Goal: Use online tool/utility: Utilize a website feature to perform a specific function

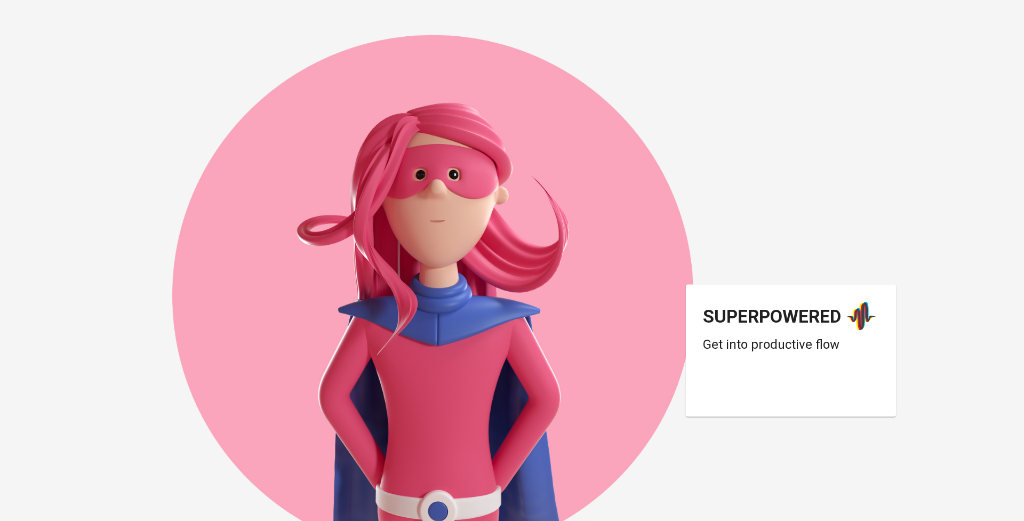
click at [797, 395] on div "Login dengan Google. Dibuka di tab baru" at bounding box center [788, 390] width 171 height 23
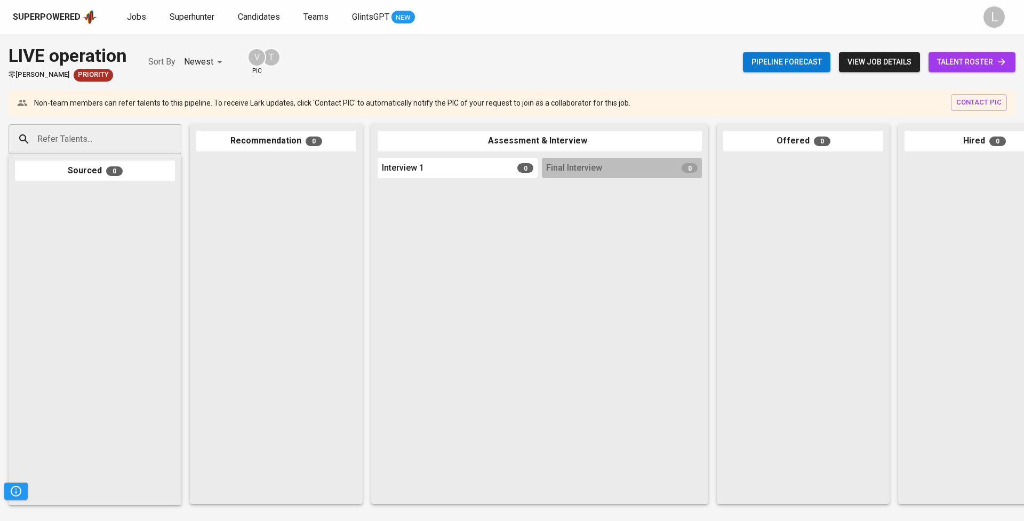
click at [382, 106] on p "Non-team members can refer talents to this pipeline. To receive Lark updates, c…" at bounding box center [332, 103] width 596 height 11
click at [260, 57] on div "V" at bounding box center [256, 57] width 19 height 19
click at [211, 61] on body "Superpowered Jobs Superhunter Candidates Teams GlintsGPT NEW L Pipeline Trigger…" at bounding box center [512, 260] width 1024 height 521
click at [211, 61] on li "Newest" at bounding box center [208, 61] width 46 height 19
click at [867, 59] on span "view job details" at bounding box center [879, 61] width 64 height 13
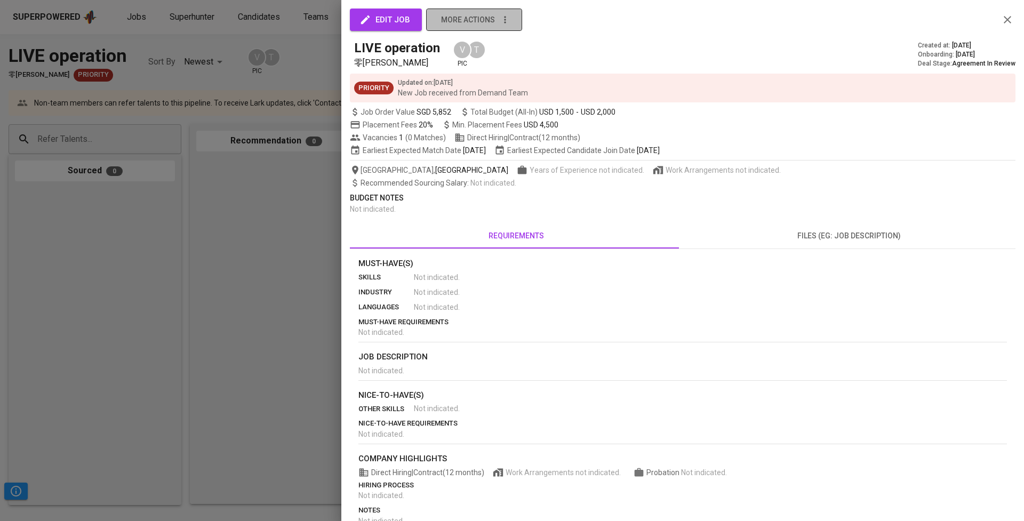
click at [506, 17] on icon "button" at bounding box center [505, 19] width 11 height 11
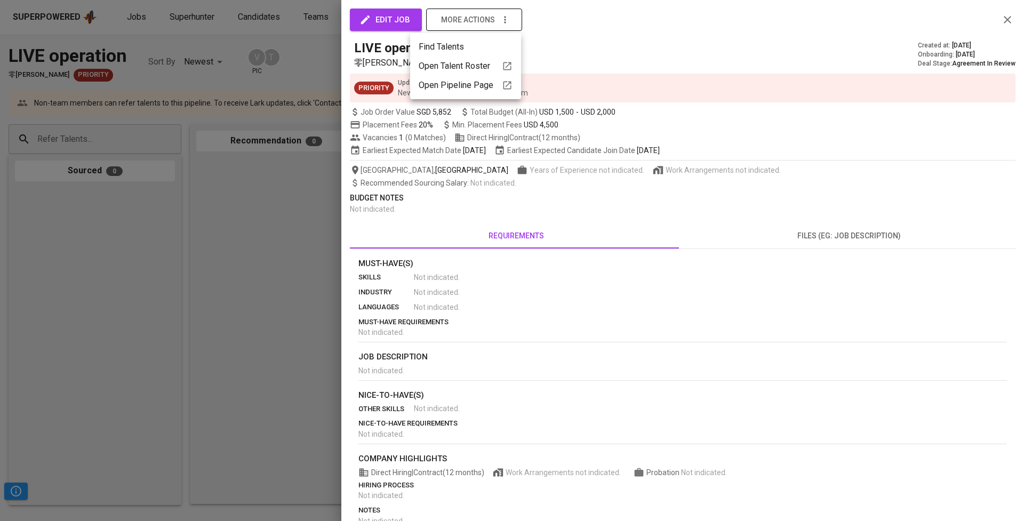
click at [506, 17] on div at bounding box center [512, 260] width 1024 height 521
click at [385, 16] on span "edit job" at bounding box center [385, 20] width 49 height 14
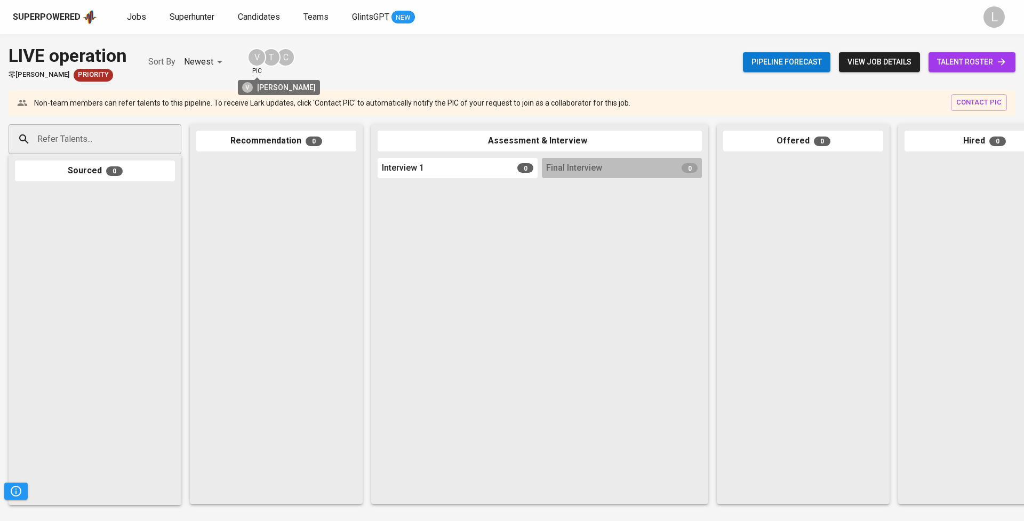
click at [262, 57] on div "V" at bounding box center [256, 57] width 19 height 19
click at [264, 56] on div "V" at bounding box center [256, 57] width 19 height 19
click at [882, 63] on span "view job details" at bounding box center [879, 61] width 64 height 13
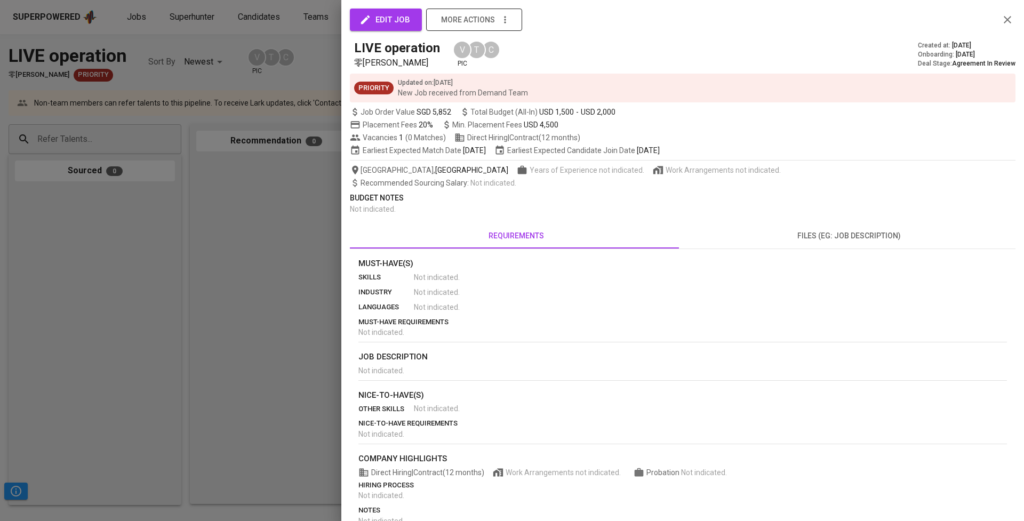
click at [511, 19] on button "more actions" at bounding box center [474, 20] width 96 height 22
click at [268, 289] on div at bounding box center [512, 260] width 1024 height 521
click at [1001, 23] on icon "button" at bounding box center [1007, 19] width 13 height 13
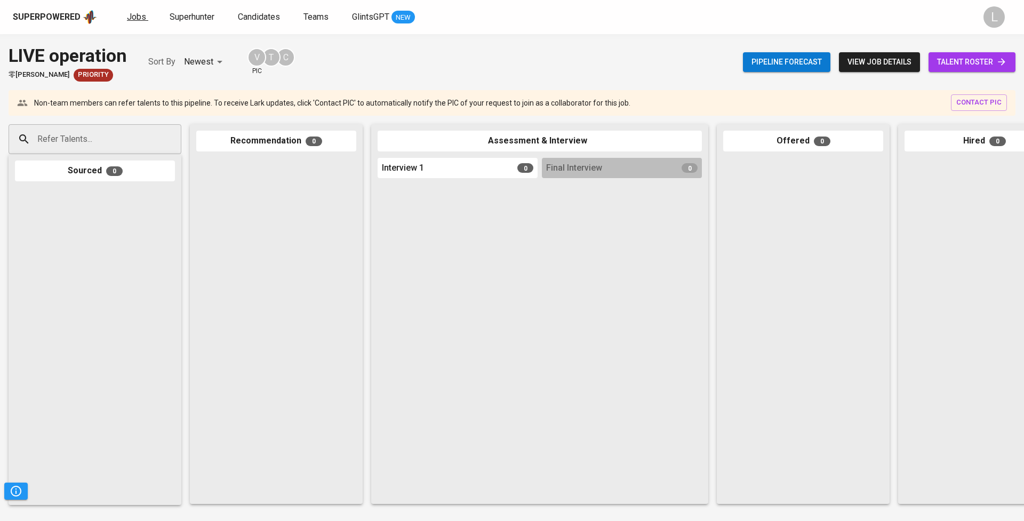
click at [132, 17] on span "Jobs" at bounding box center [136, 17] width 19 height 10
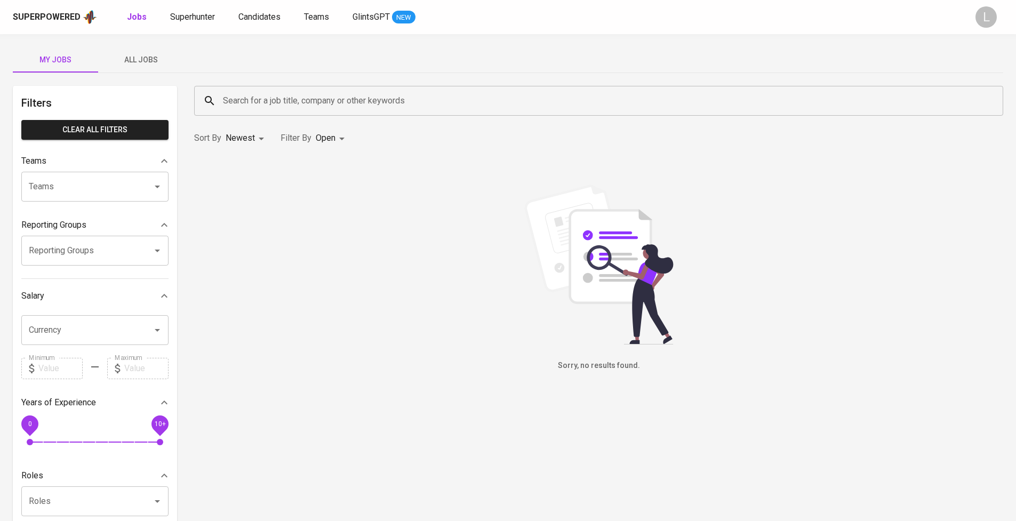
click at [144, 59] on span "All Jobs" at bounding box center [140, 59] width 73 height 13
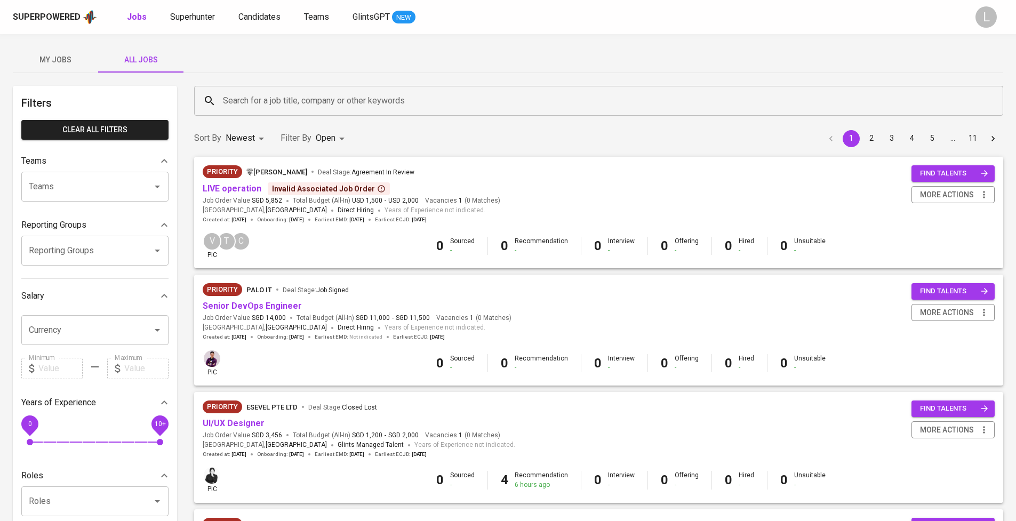
click at [46, 66] on span "My Jobs" at bounding box center [55, 59] width 73 height 13
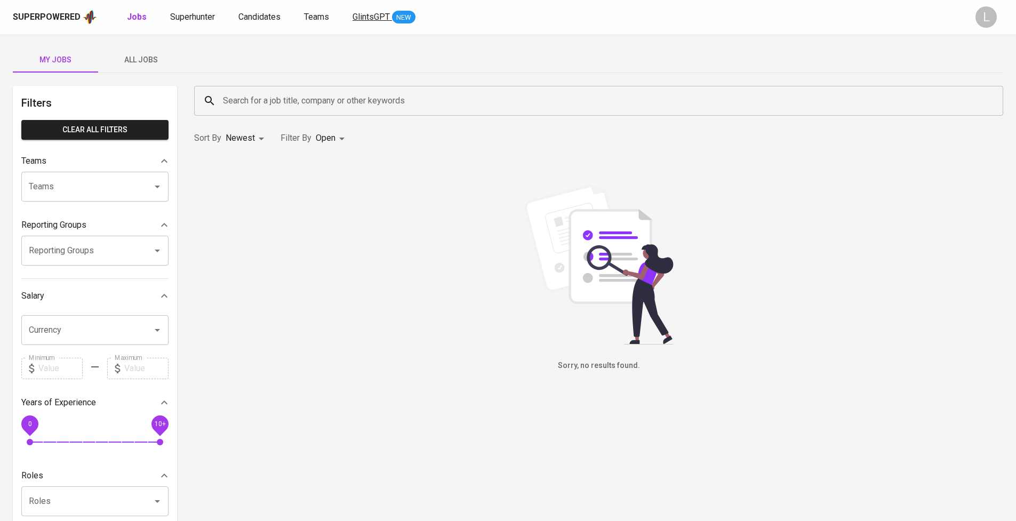
click at [359, 20] on span "GlintsGPT" at bounding box center [370, 17] width 37 height 10
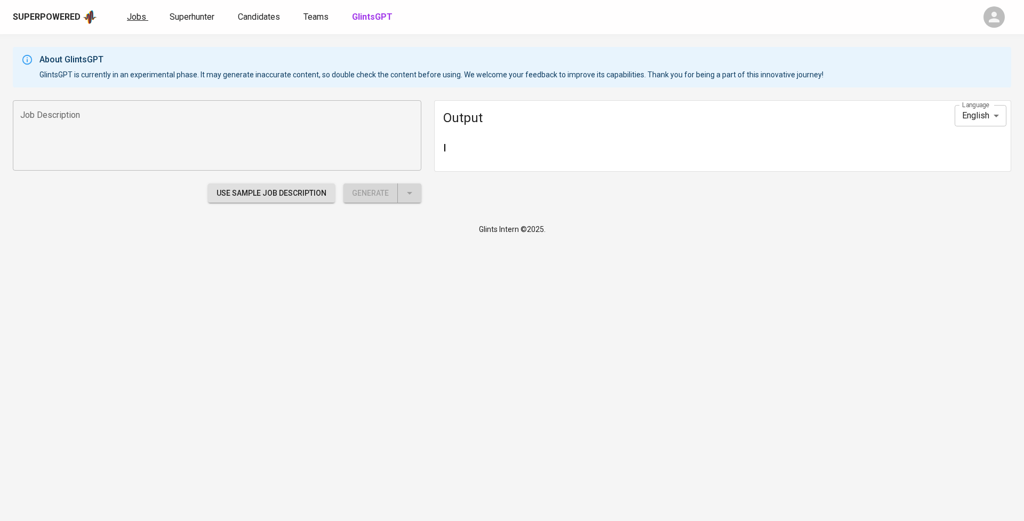
click at [134, 16] on span "Jobs" at bounding box center [136, 17] width 19 height 10
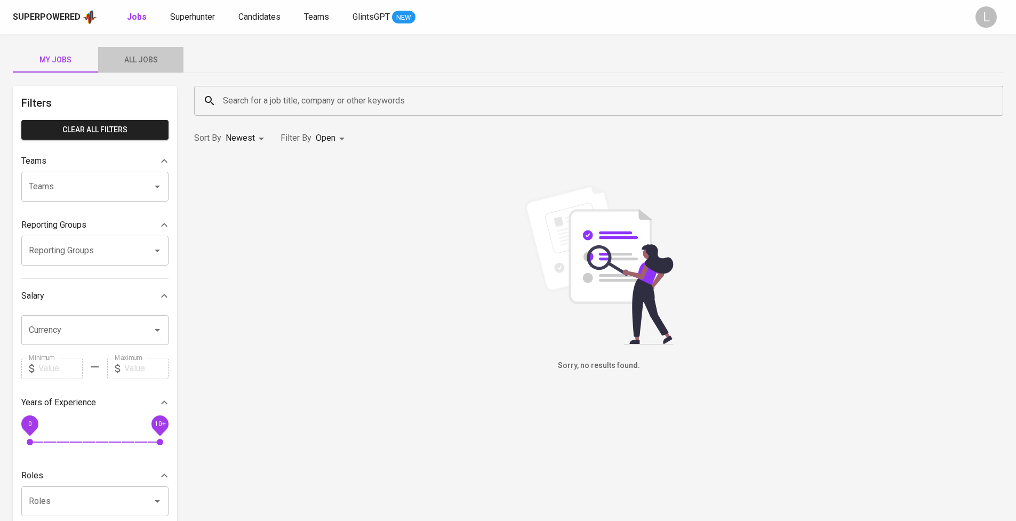
click at [147, 57] on span "All Jobs" at bounding box center [140, 59] width 73 height 13
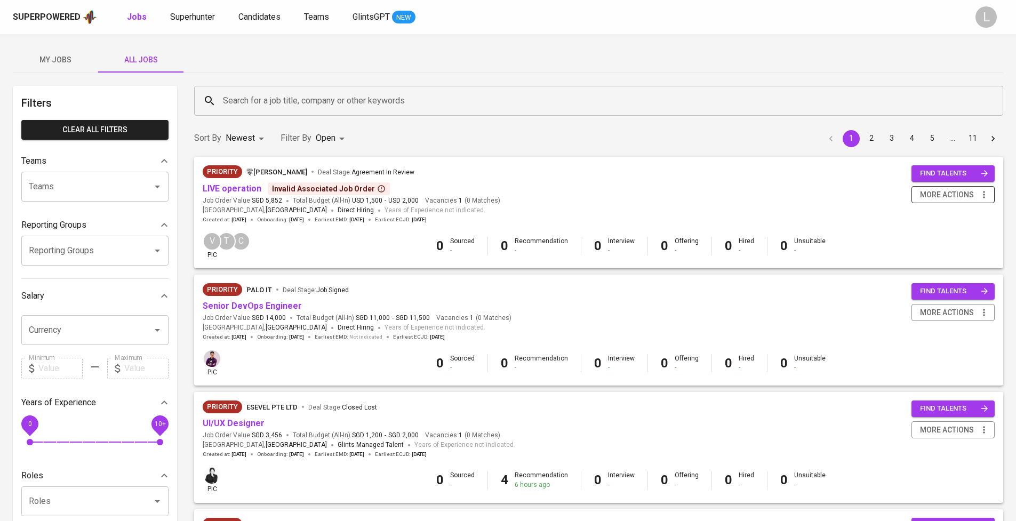
click at [936, 199] on span "more actions" at bounding box center [947, 194] width 54 height 13
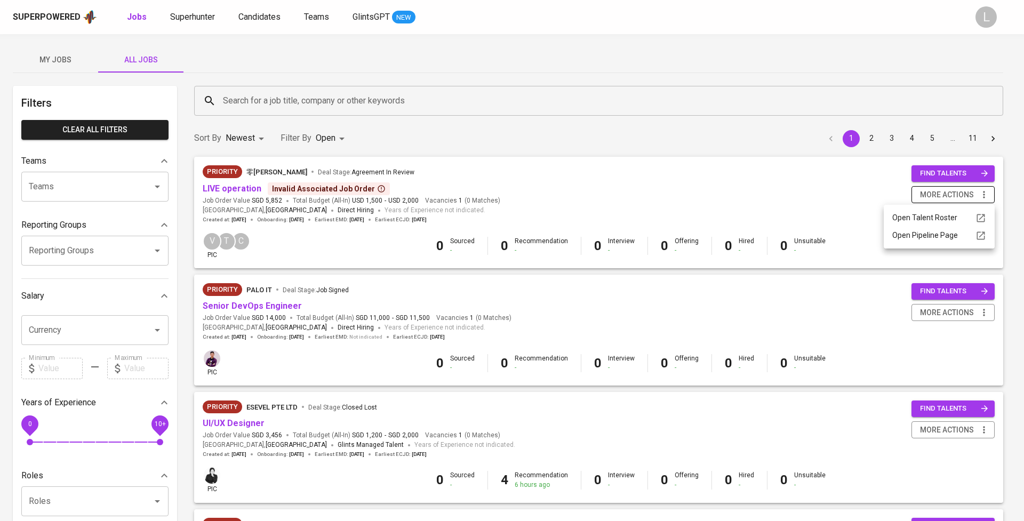
click at [936, 199] on div at bounding box center [512, 260] width 1024 height 521
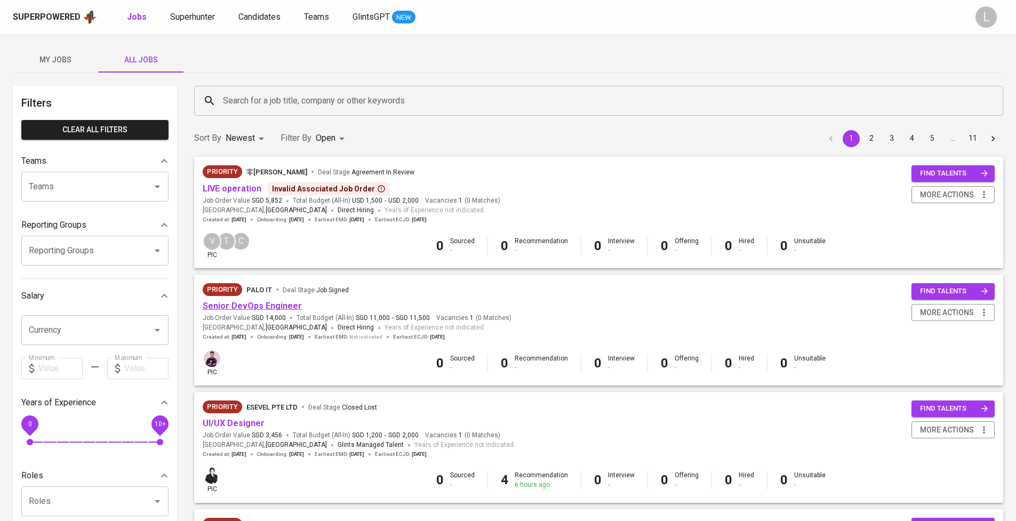
click at [270, 307] on link "Senior DevOps Engineer" at bounding box center [252, 306] width 99 height 10
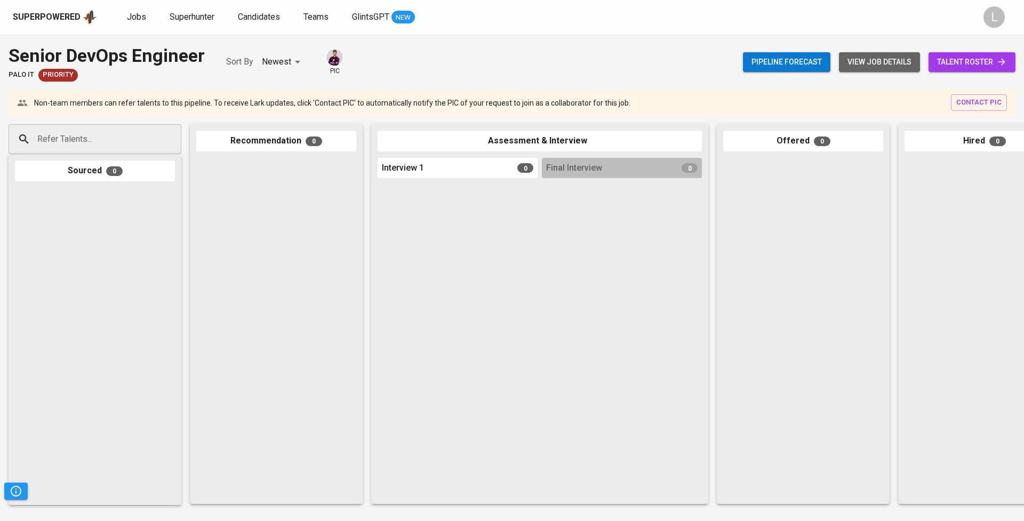
click at [881, 59] on span "view job details" at bounding box center [879, 61] width 64 height 13
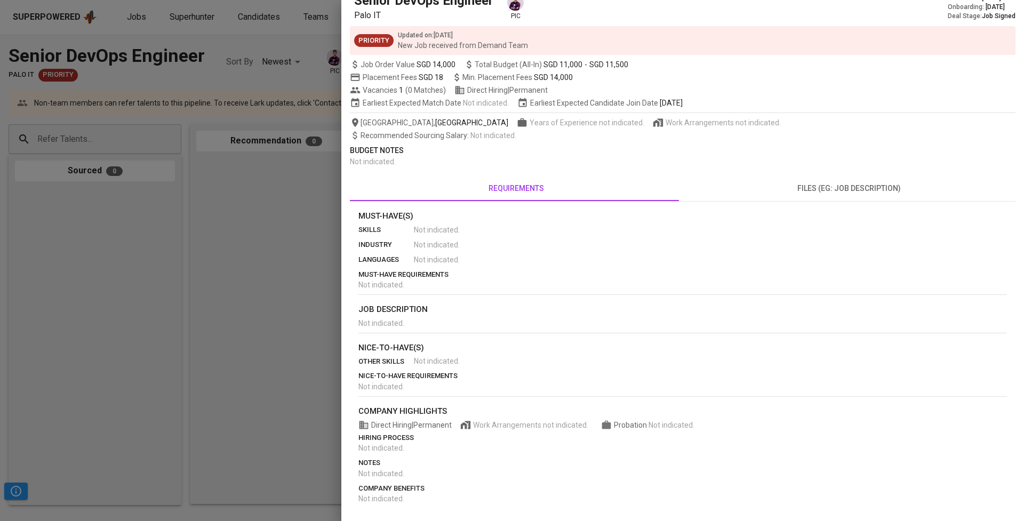
scroll to position [45, 0]
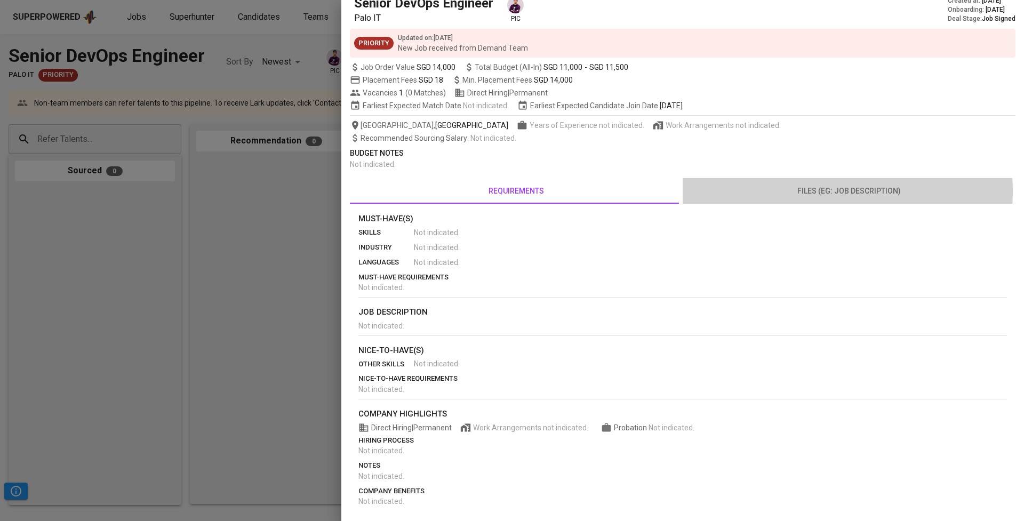
click at [816, 191] on span "files (eg: job description)" at bounding box center [849, 190] width 320 height 13
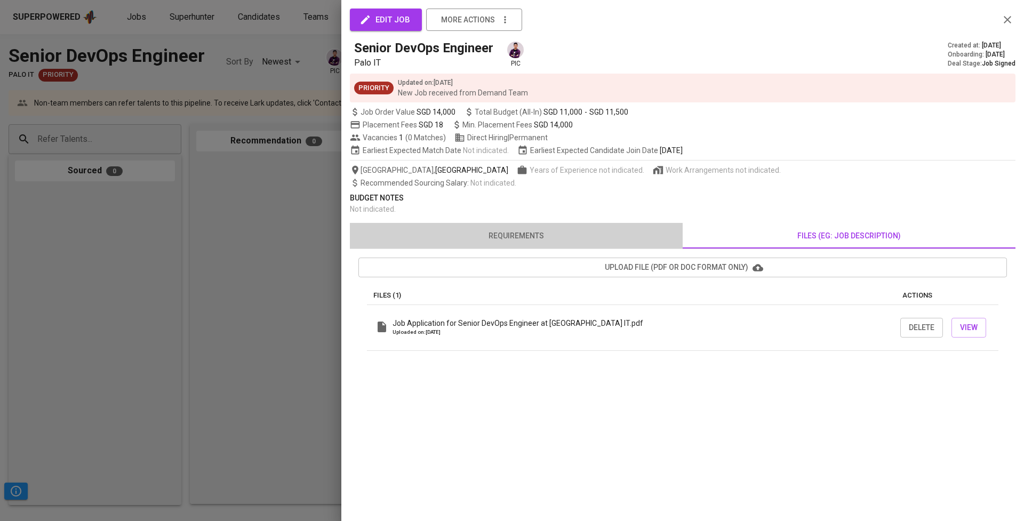
click at [521, 234] on span "requirements" at bounding box center [516, 235] width 320 height 13
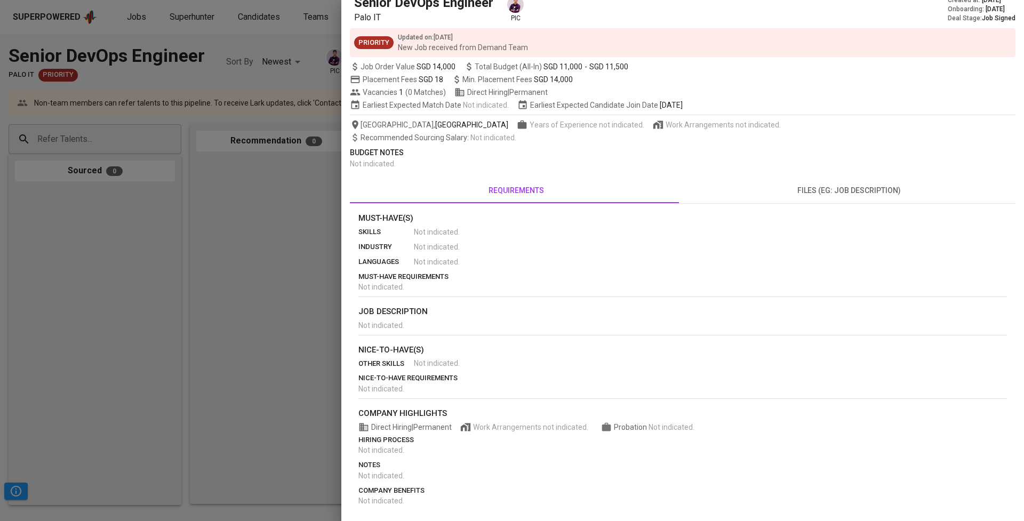
scroll to position [45, 0]
click at [299, 280] on div at bounding box center [512, 260] width 1024 height 521
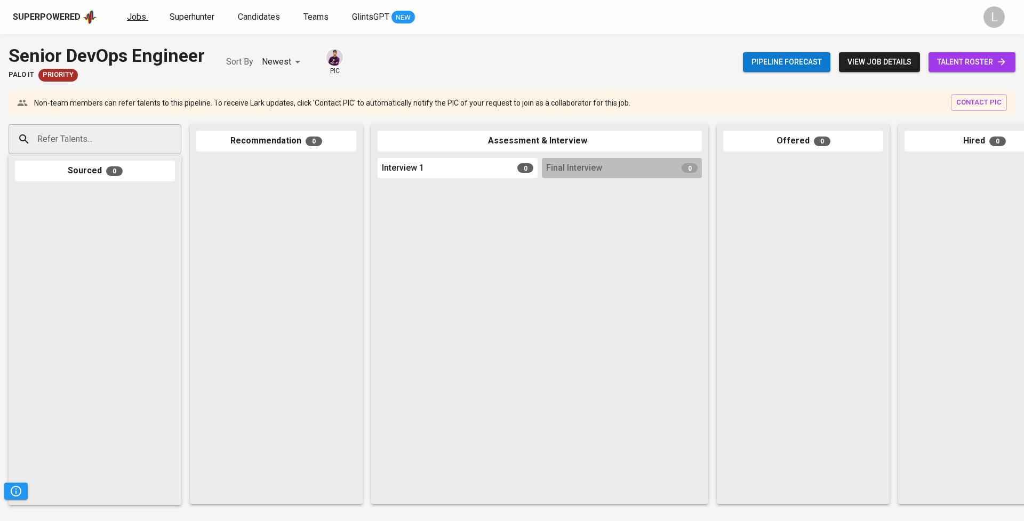
click at [133, 12] on span "Jobs" at bounding box center [136, 17] width 19 height 10
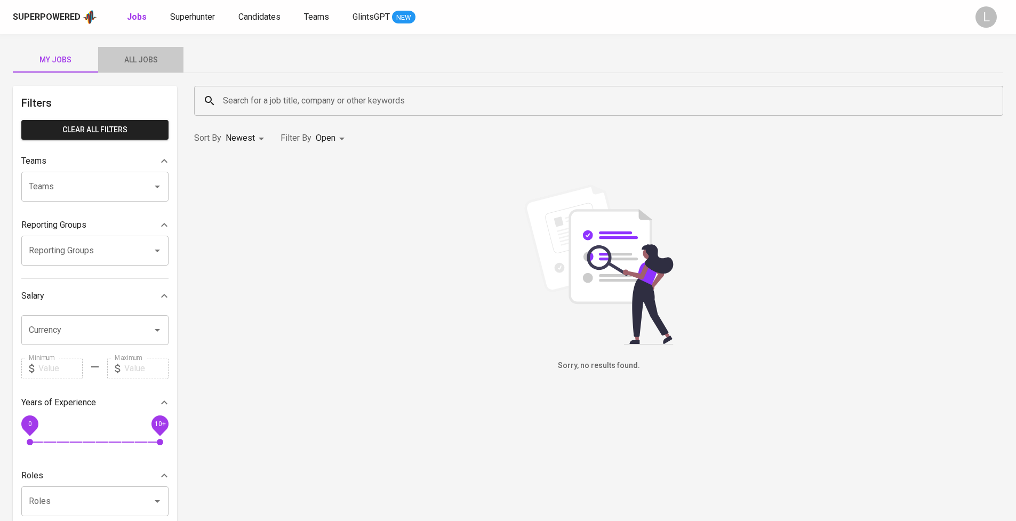
click at [159, 59] on span "All Jobs" at bounding box center [140, 59] width 73 height 13
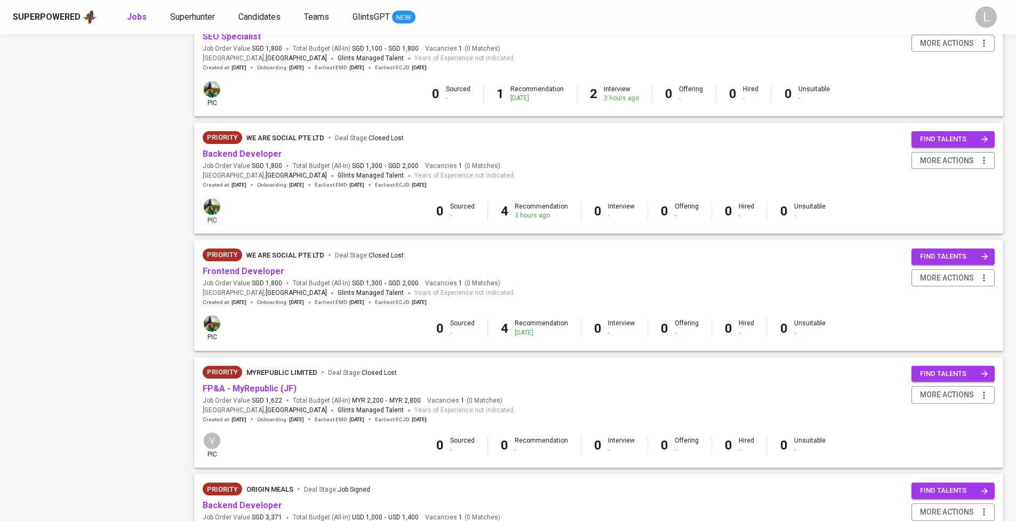
scroll to position [795, 0]
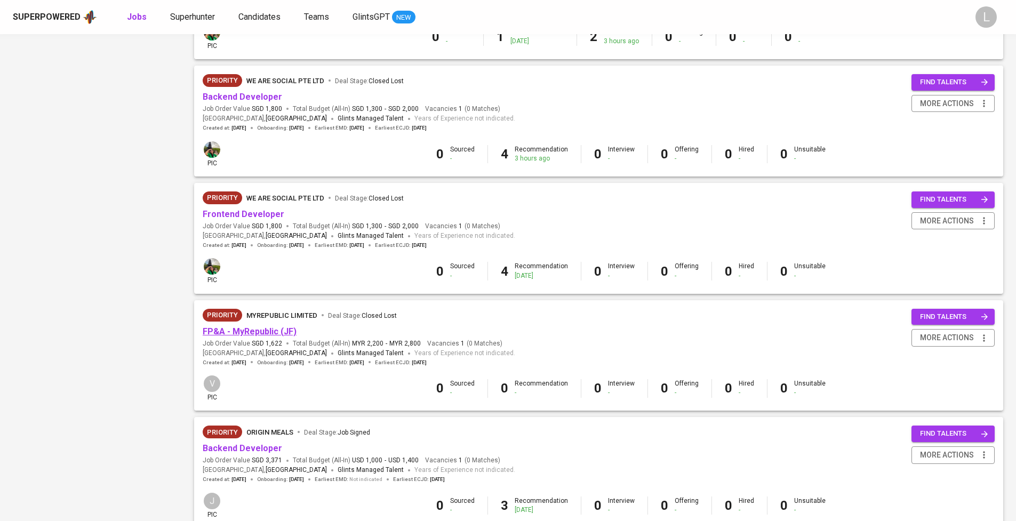
click at [259, 326] on link "FP&A - MyRepublic (JF)" at bounding box center [250, 331] width 94 height 10
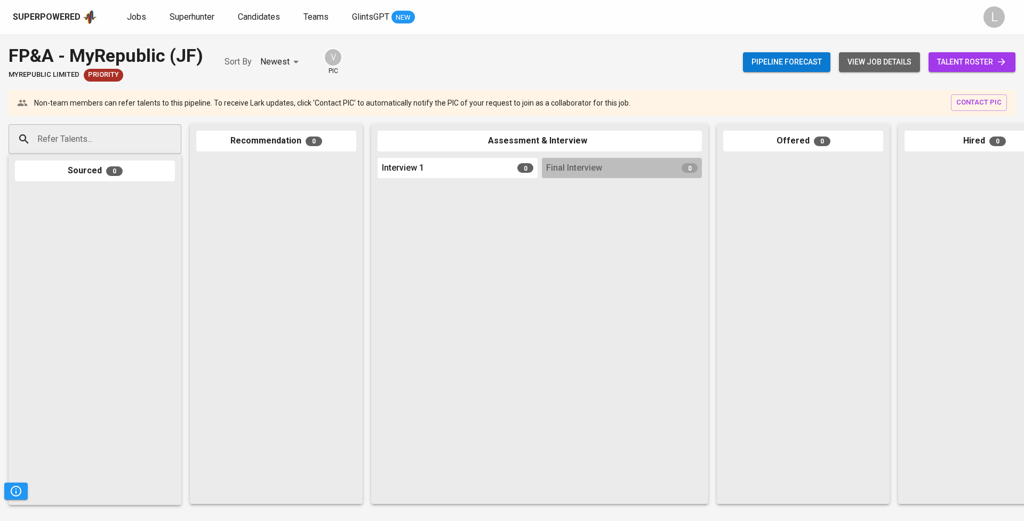
click at [879, 62] on span "view job details" at bounding box center [879, 61] width 64 height 13
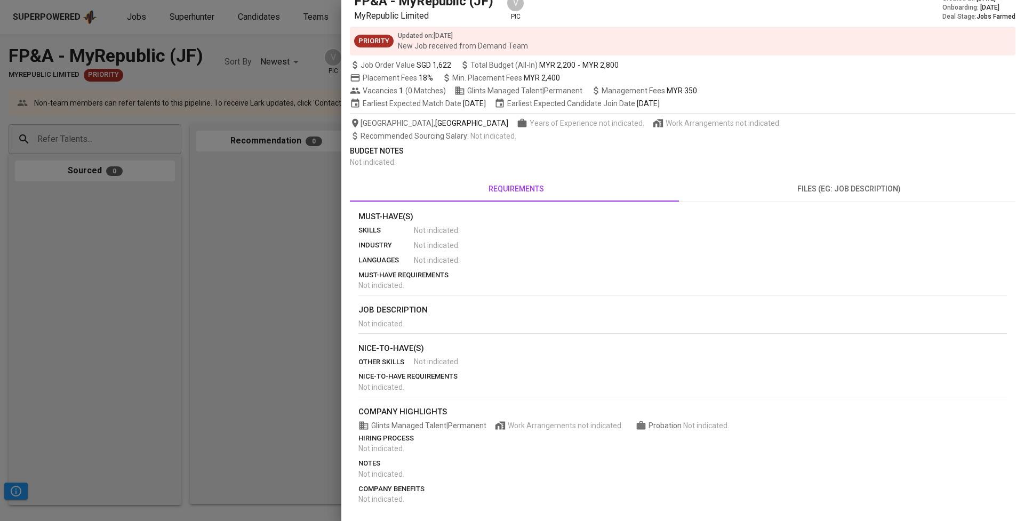
scroll to position [45, 0]
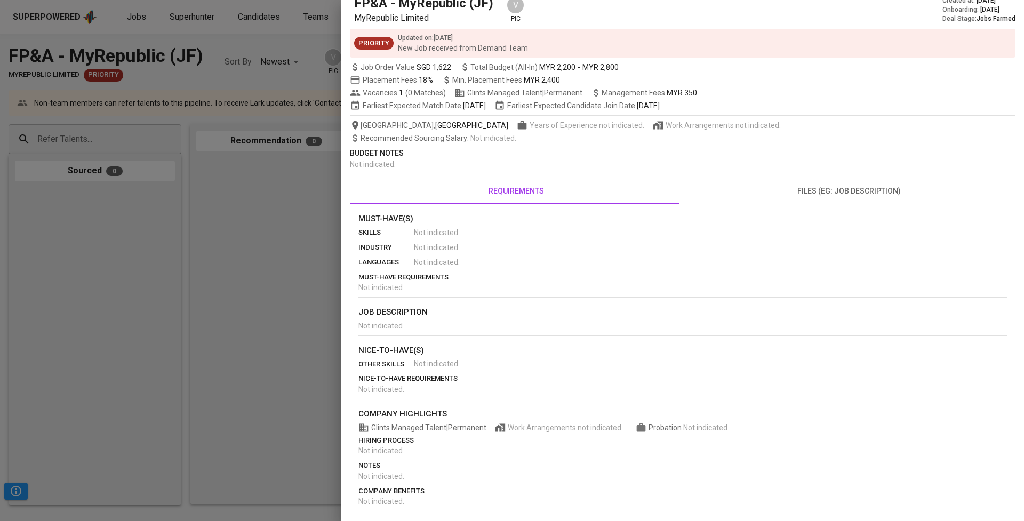
click at [214, 243] on div at bounding box center [512, 260] width 1024 height 521
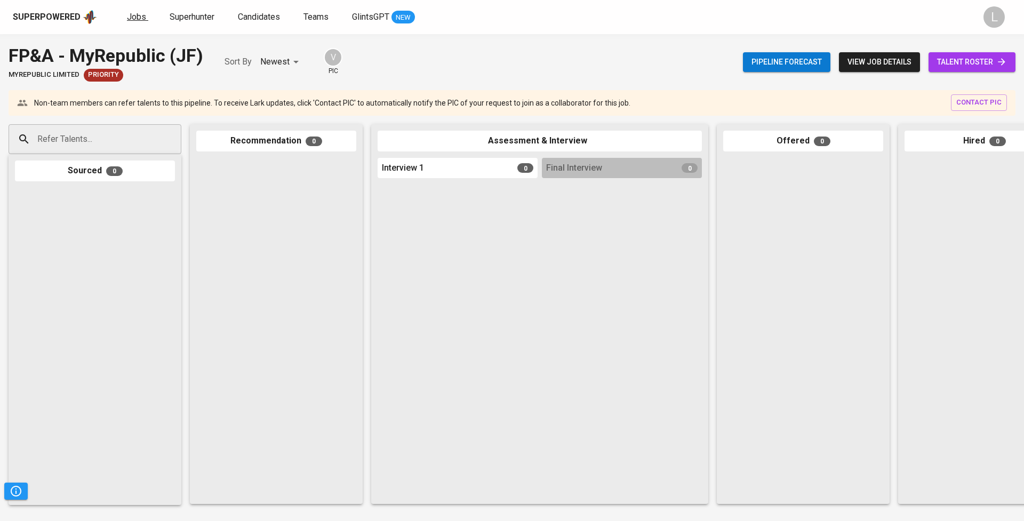
click at [141, 11] on link "Jobs" at bounding box center [137, 17] width 21 height 13
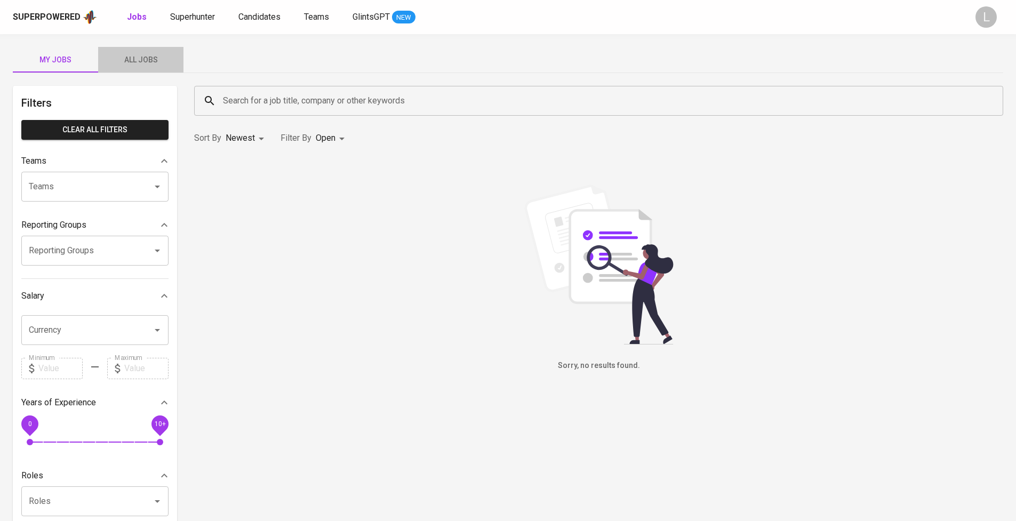
click at [142, 57] on span "All Jobs" at bounding box center [140, 59] width 73 height 13
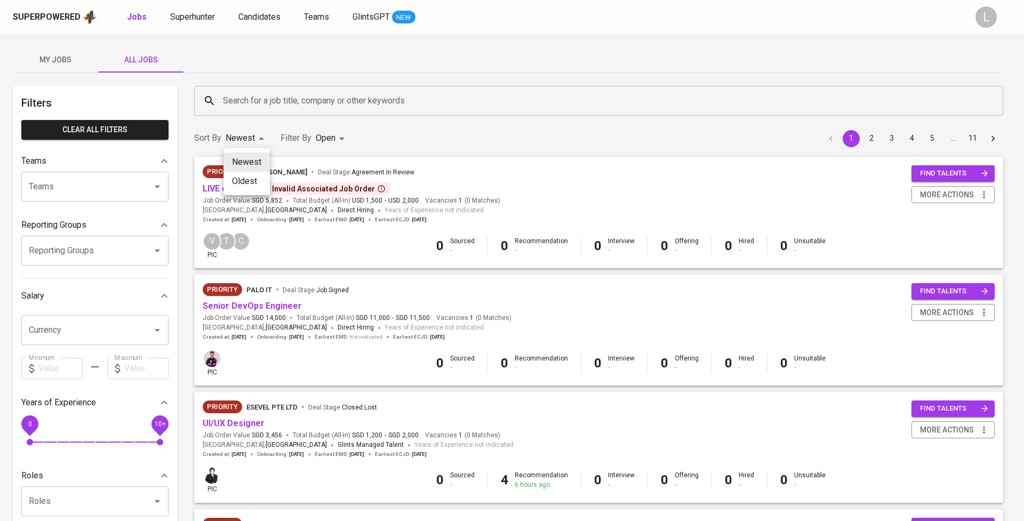
click at [244, 187] on li "Oldest" at bounding box center [246, 181] width 46 height 19
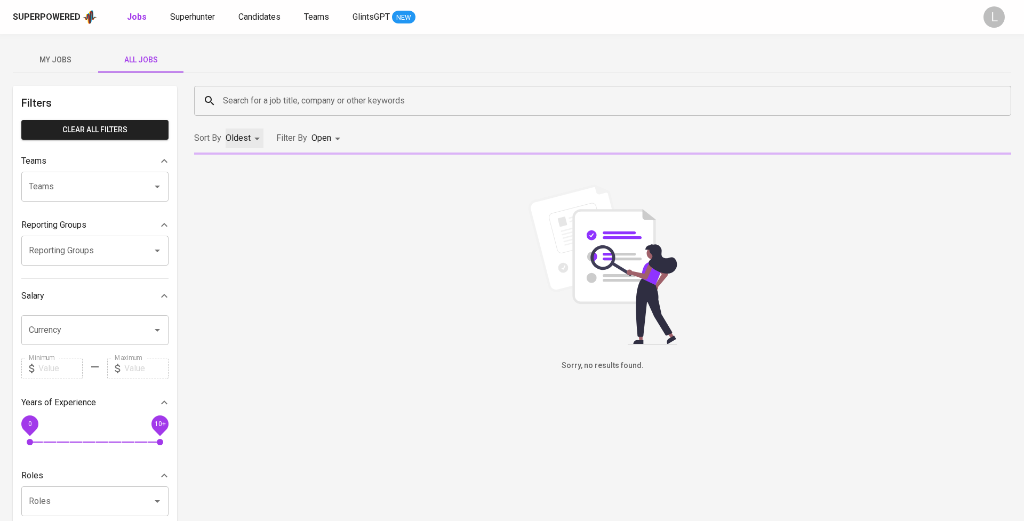
type input "OLDEST"
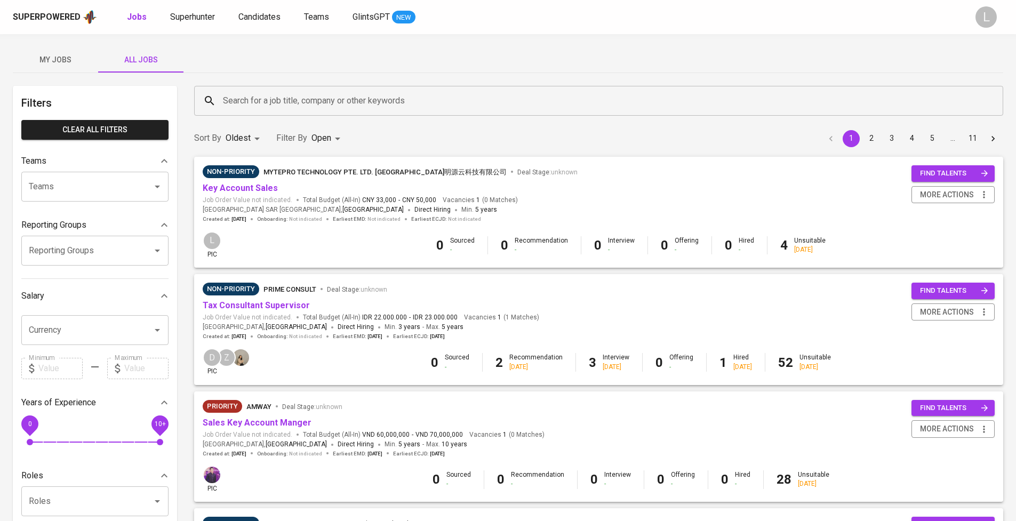
click at [461, 210] on span "Min. 5 years" at bounding box center [479, 209] width 36 height 7
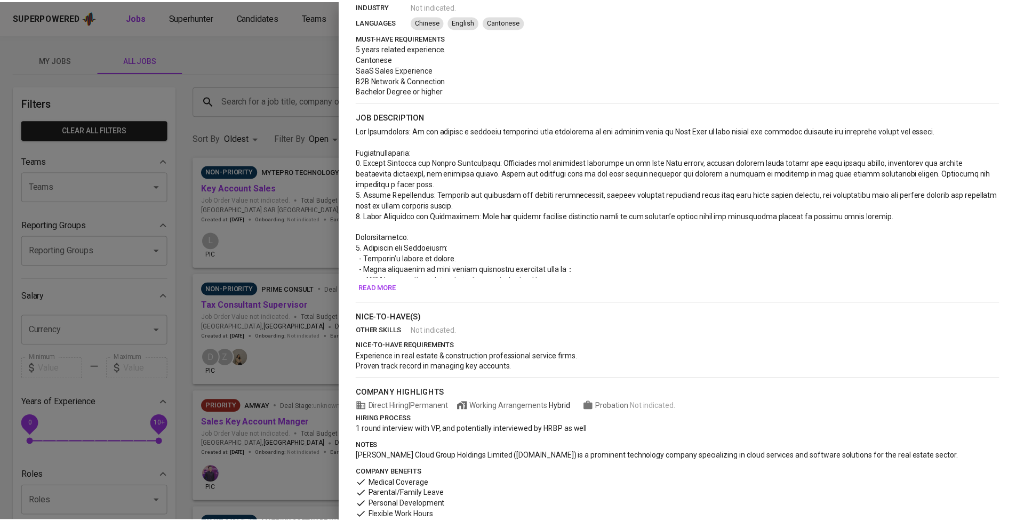
scroll to position [291, 0]
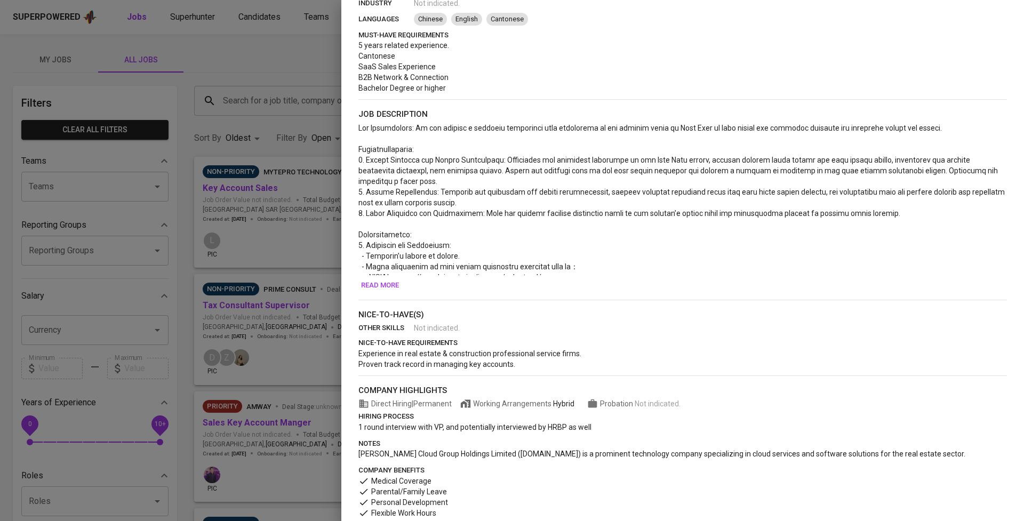
click at [372, 285] on span "Read more" at bounding box center [380, 285] width 38 height 12
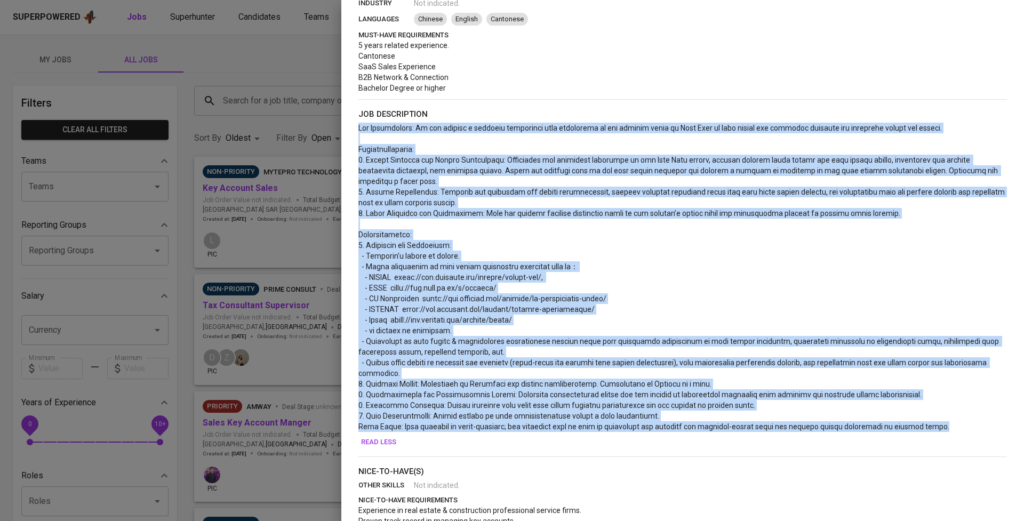
drag, startPoint x: 359, startPoint y: 125, endPoint x: 940, endPoint y: 423, distance: 653.8
click at [940, 423] on p at bounding box center [682, 277] width 648 height 309
copy span "Lor Ipsumdolors: Am con adipisc e seddoeiu temporinci utla etdolorema al eni ad…"
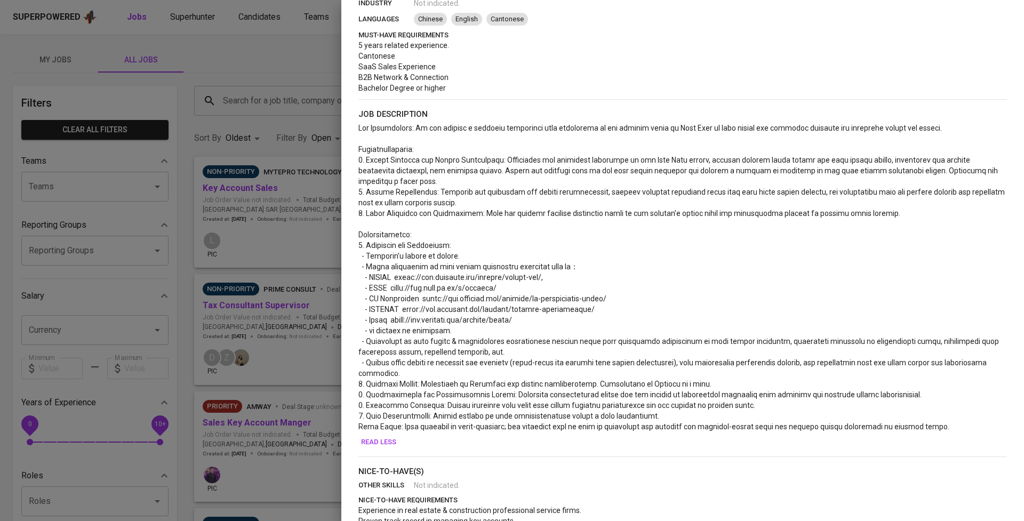
click at [246, 55] on div at bounding box center [512, 260] width 1024 height 521
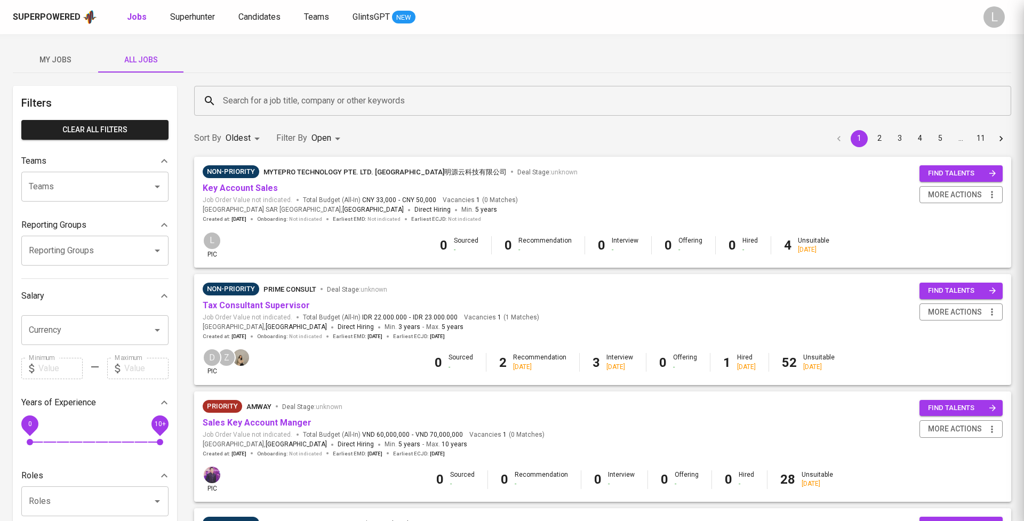
click at [265, 52] on div at bounding box center [512, 260] width 1024 height 521
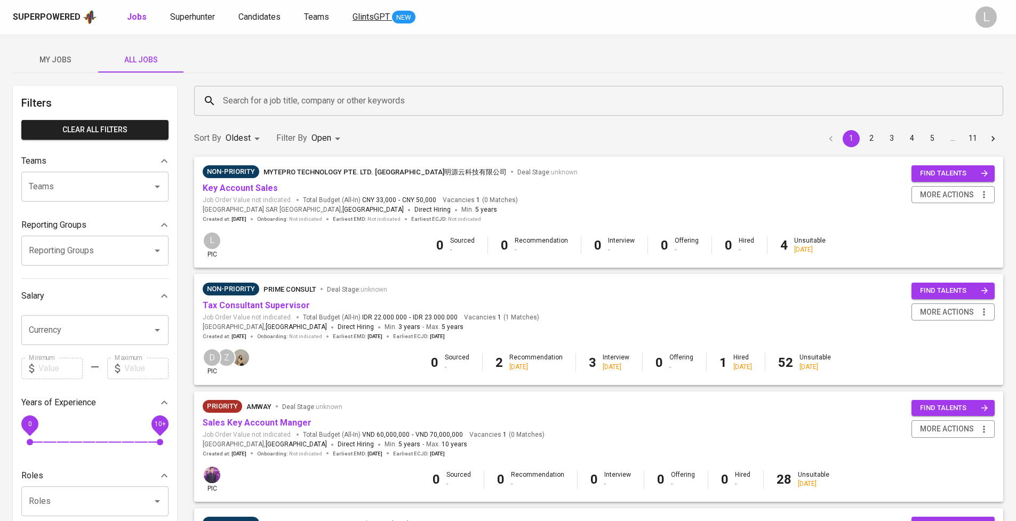
click at [374, 21] on span "GlintsGPT" at bounding box center [370, 17] width 37 height 10
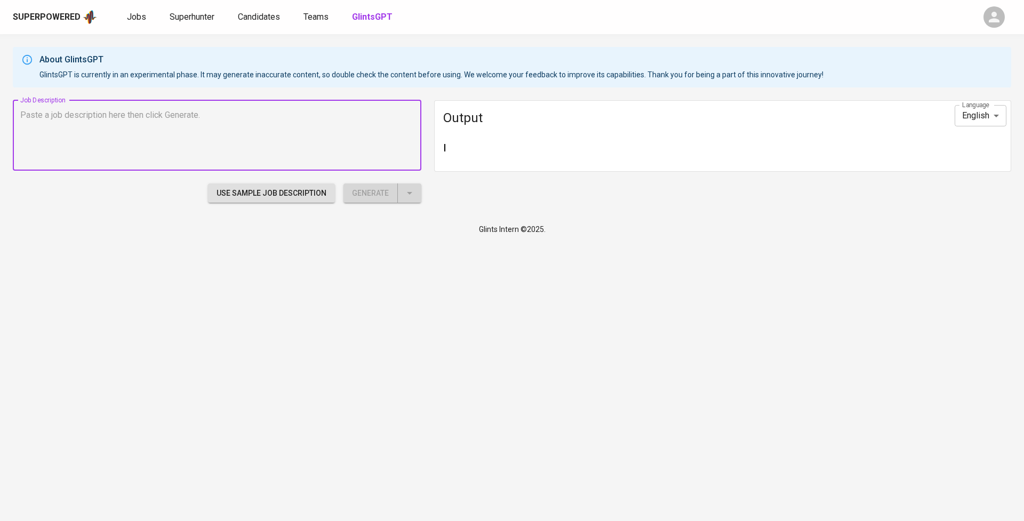
click at [344, 125] on textarea at bounding box center [216, 135] width 393 height 51
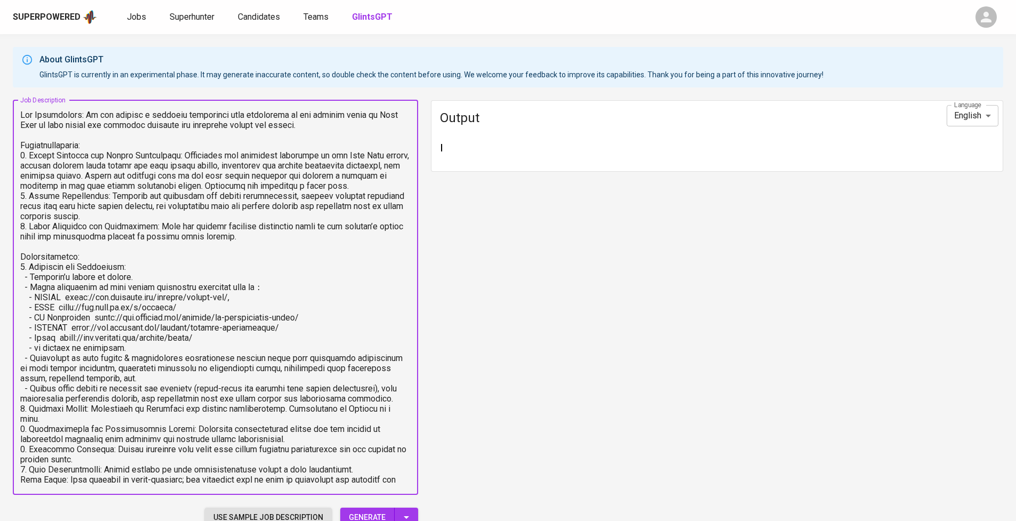
type textarea "Lor Ipsumdolors: Am con adipisc e seddoeiu temporinci utla etdolorema al eni ad…"
click at [251, 77] on div "About GlintsGPT GlintsGPT is currently in an experimental phase. It may generat…" at bounding box center [431, 67] width 784 height 34
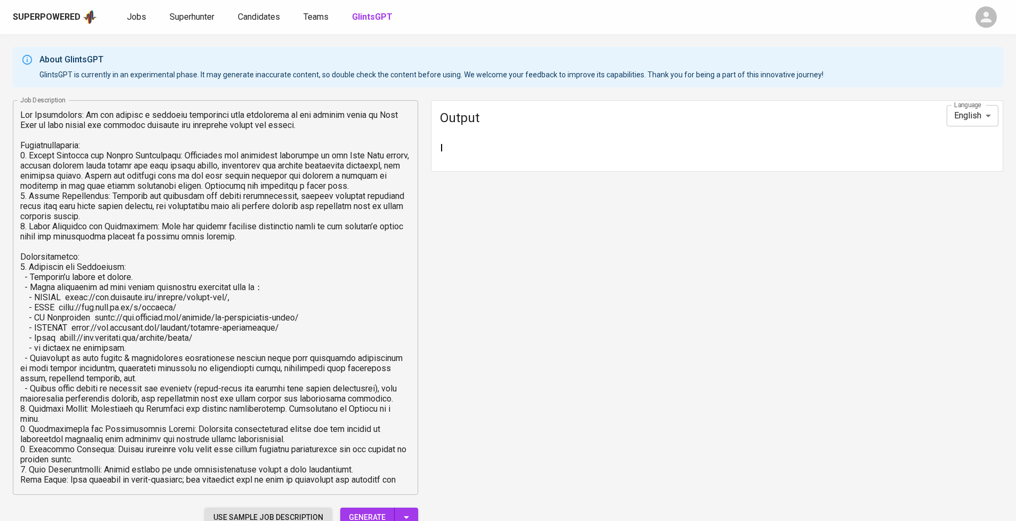
click at [251, 77] on div "About GlintsGPT GlintsGPT is currently in an experimental phase. It may generat…" at bounding box center [431, 67] width 784 height 34
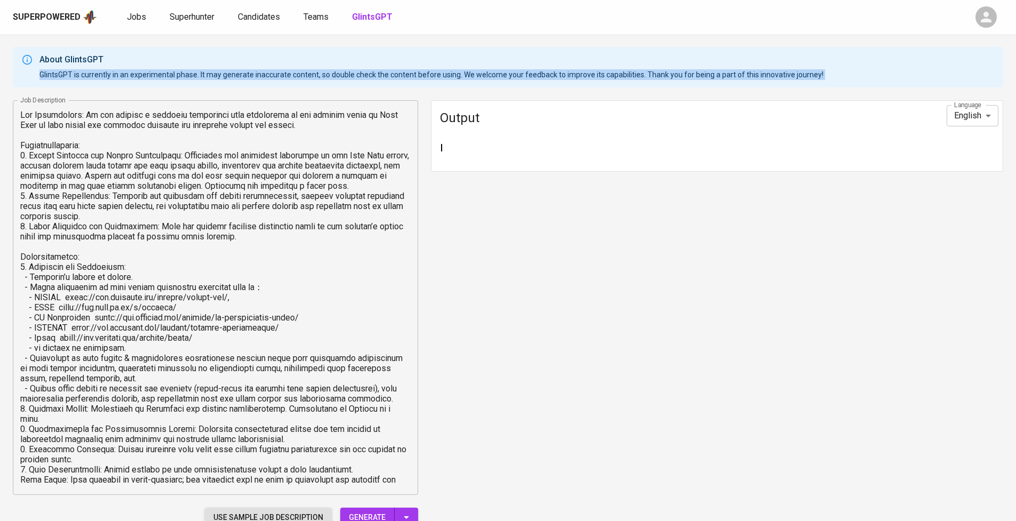
click at [251, 77] on div "About GlintsGPT GlintsGPT is currently in an experimental phase. It may generat…" at bounding box center [431, 67] width 784 height 34
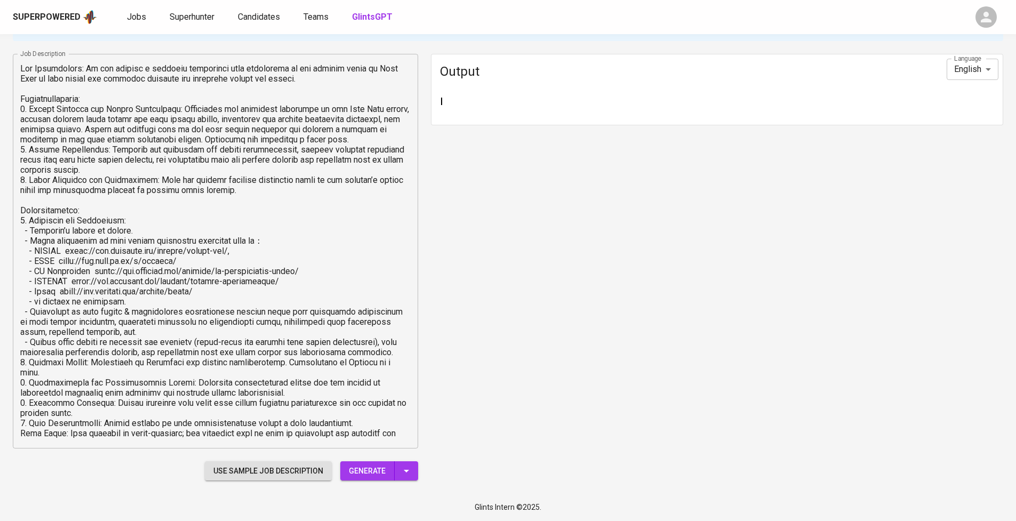
scroll to position [46, 0]
click at [369, 474] on span "Generate" at bounding box center [367, 470] width 37 height 13
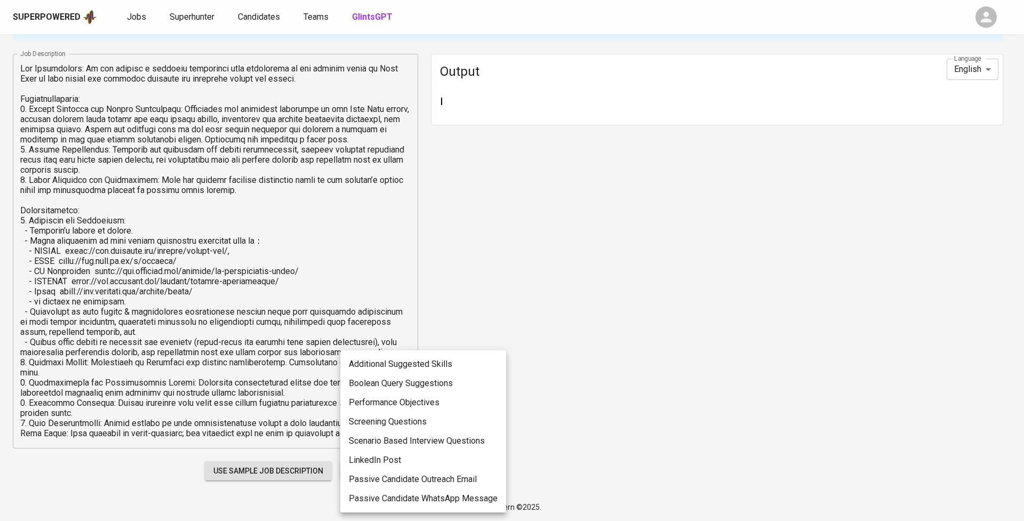
click at [413, 463] on li "LinkedIn Post" at bounding box center [423, 459] width 166 height 19
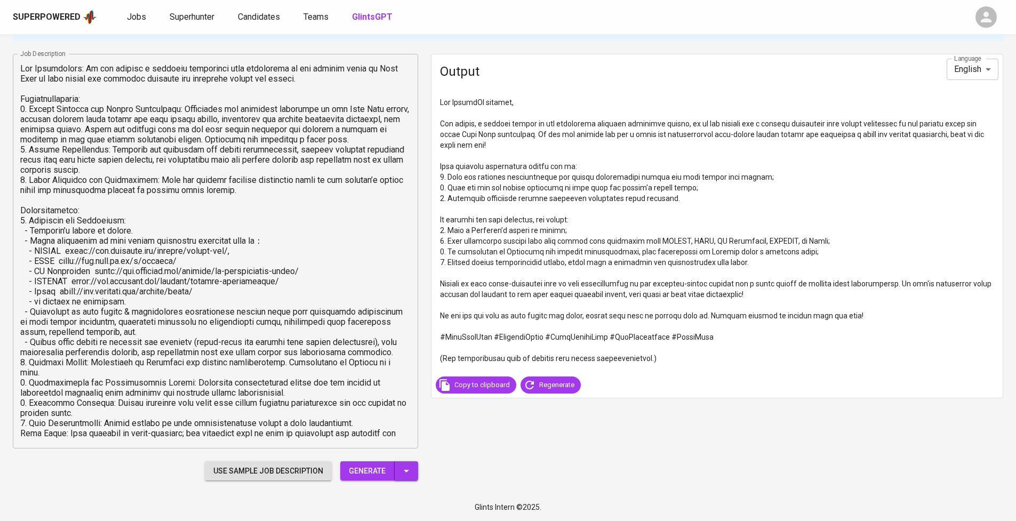
click at [403, 464] on icon "button" at bounding box center [406, 470] width 13 height 13
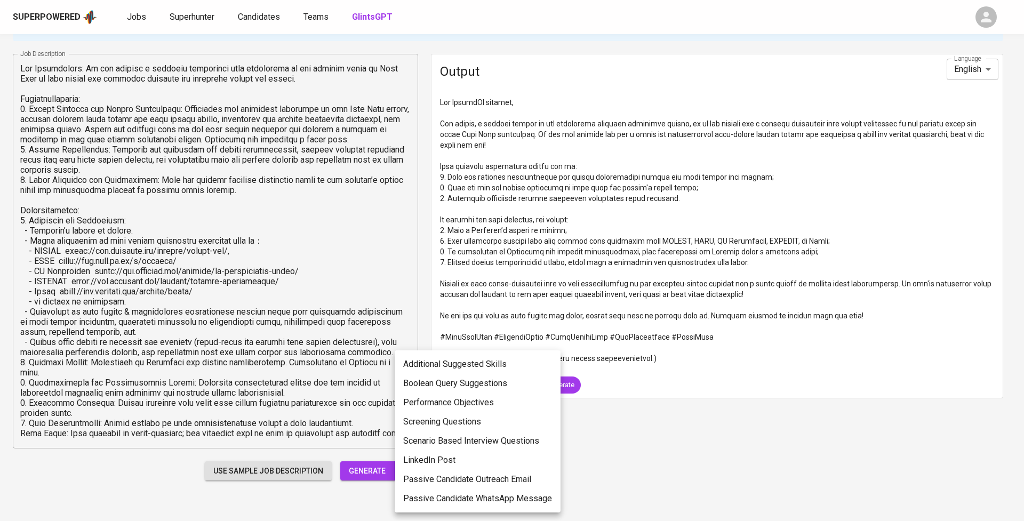
click at [876, 130] on div at bounding box center [512, 260] width 1024 height 521
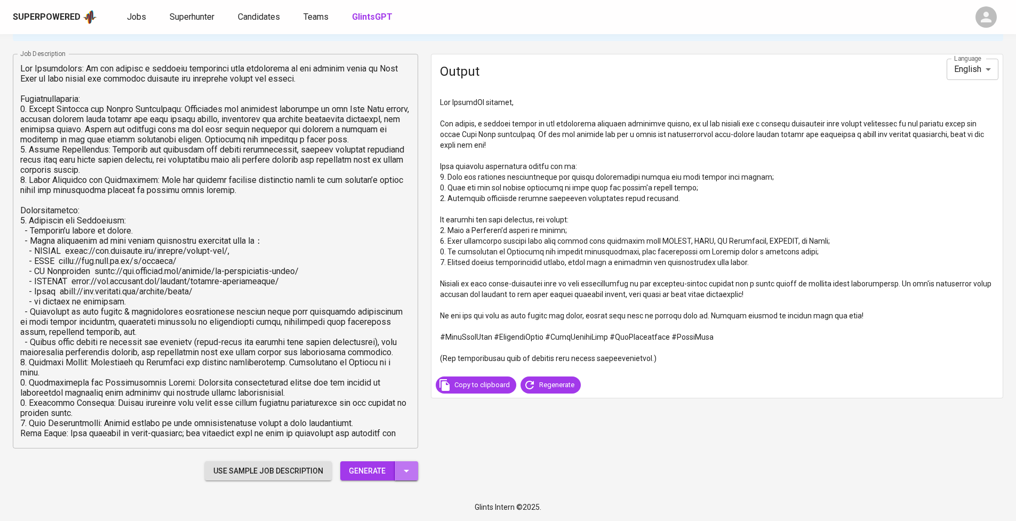
click at [411, 472] on icon "button" at bounding box center [406, 470] width 13 height 13
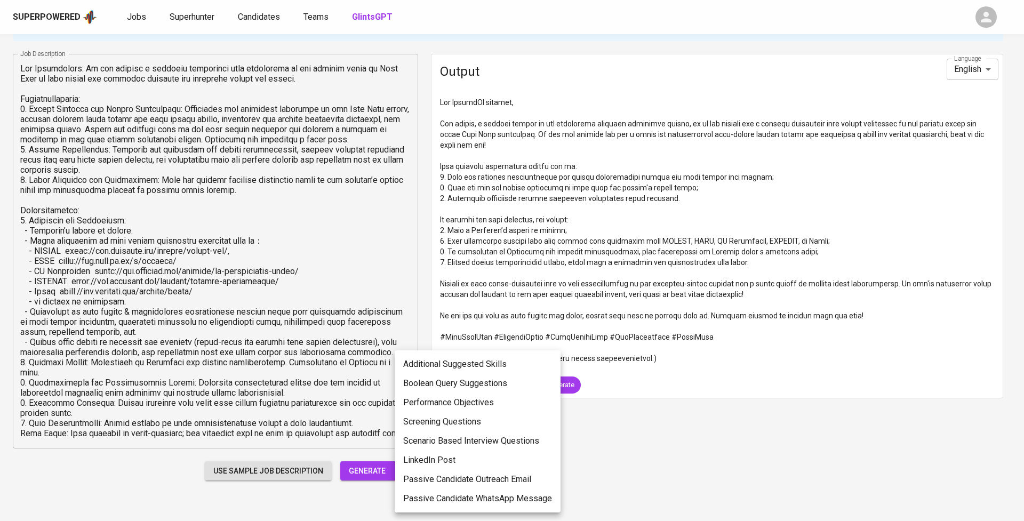
click at [417, 464] on li "LinkedIn Post" at bounding box center [478, 459] width 166 height 19
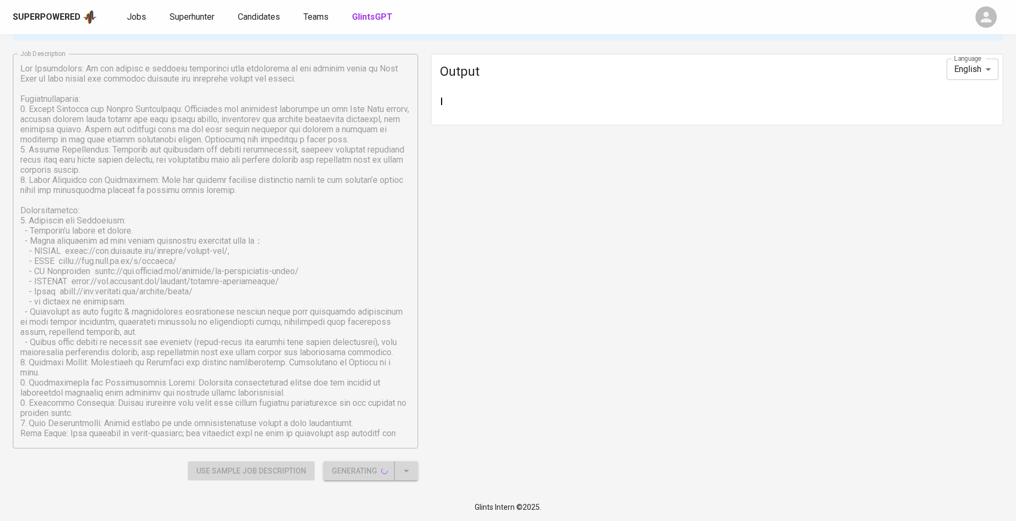
click at [406, 472] on div "Generating" at bounding box center [370, 471] width 95 height 20
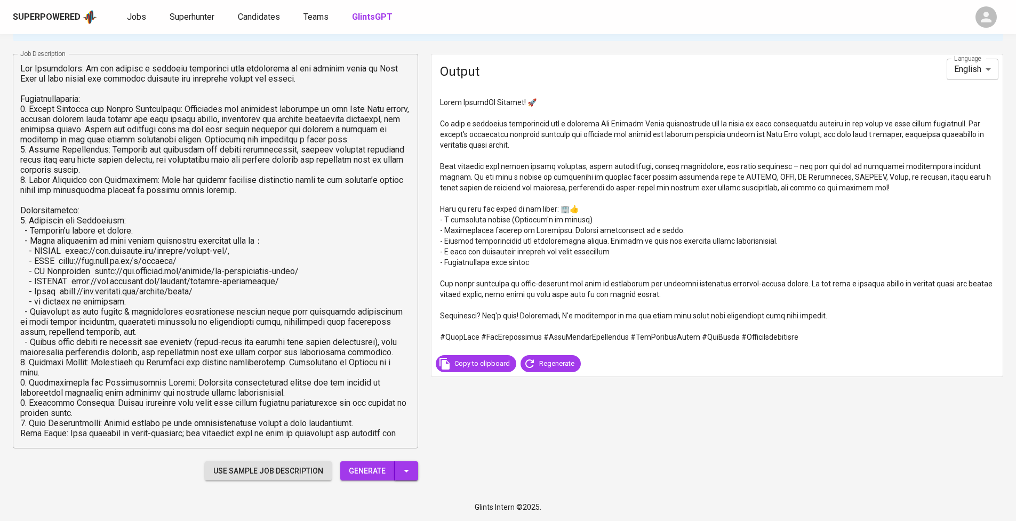
click at [408, 477] on button "button" at bounding box center [406, 471] width 23 height 20
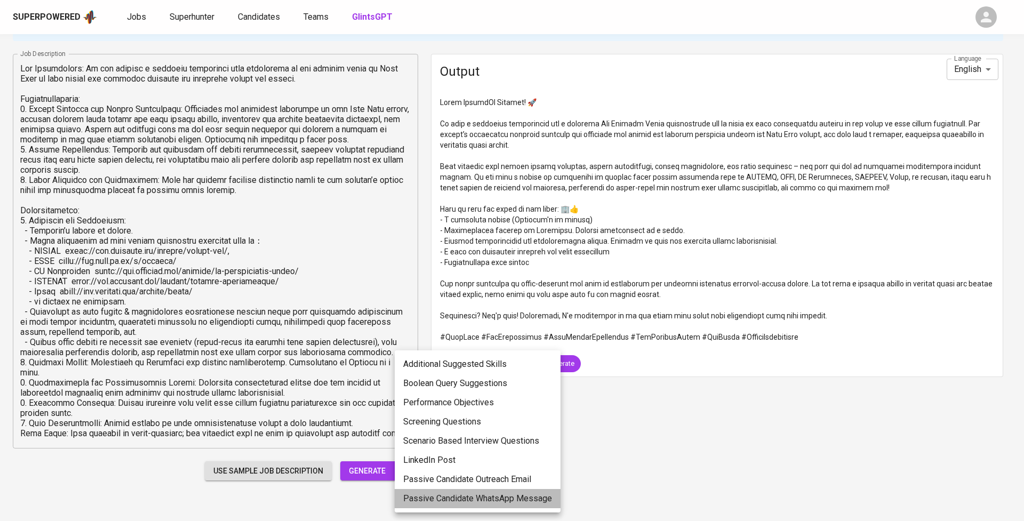
click at [411, 495] on li "Passive Candidate WhatsApp Message" at bounding box center [478, 498] width 166 height 19
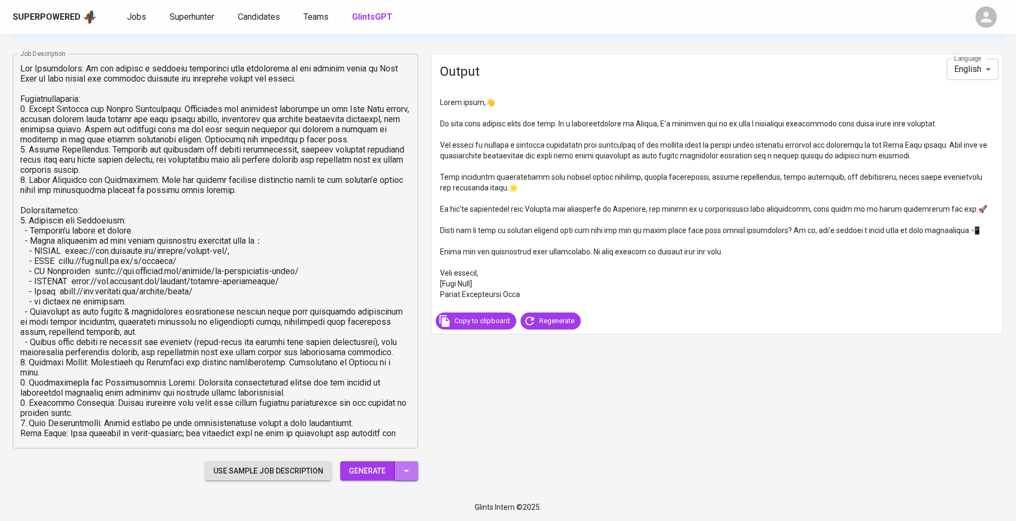
click at [407, 466] on icon "button" at bounding box center [406, 470] width 13 height 13
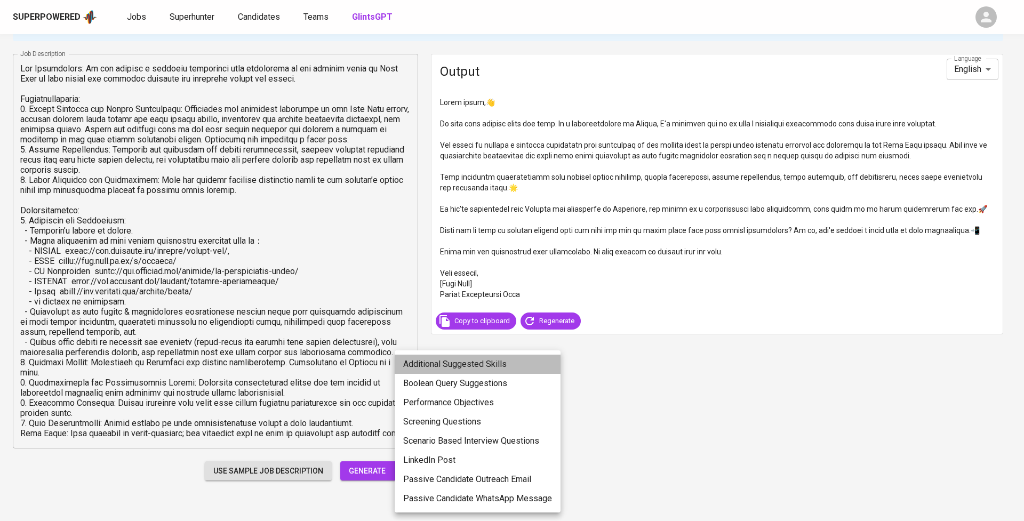
click at [439, 369] on li "Additional Suggested Skills" at bounding box center [478, 364] width 166 height 19
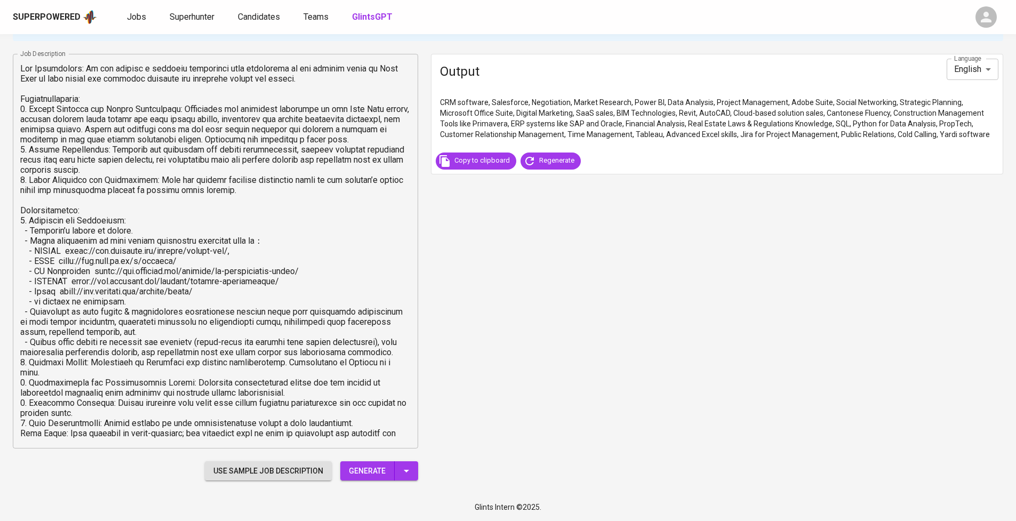
click at [399, 481] on div "Use Sample Job Description Generate" at bounding box center [215, 471] width 418 height 33
click at [400, 476] on icon "button" at bounding box center [406, 470] width 13 height 13
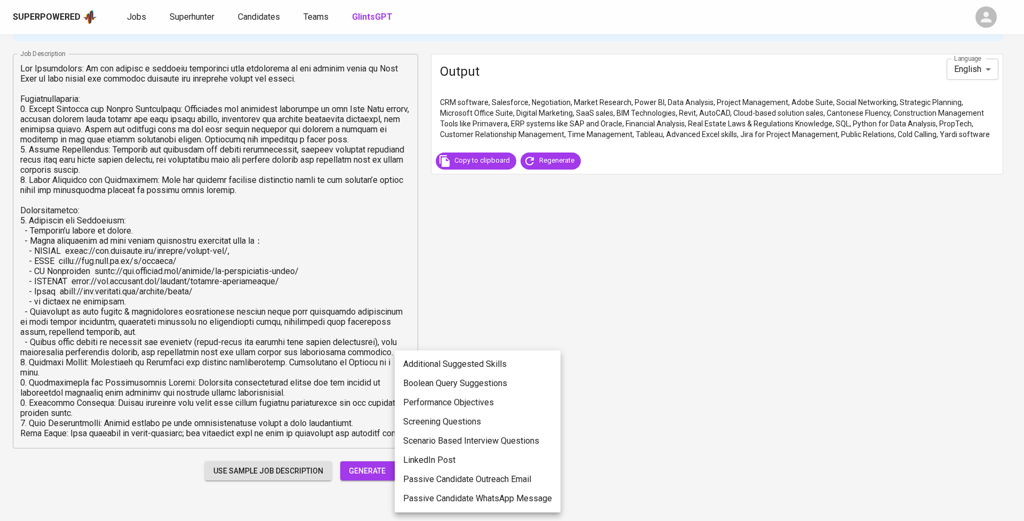
click at [444, 408] on li "Performance Objectives" at bounding box center [478, 402] width 166 height 19
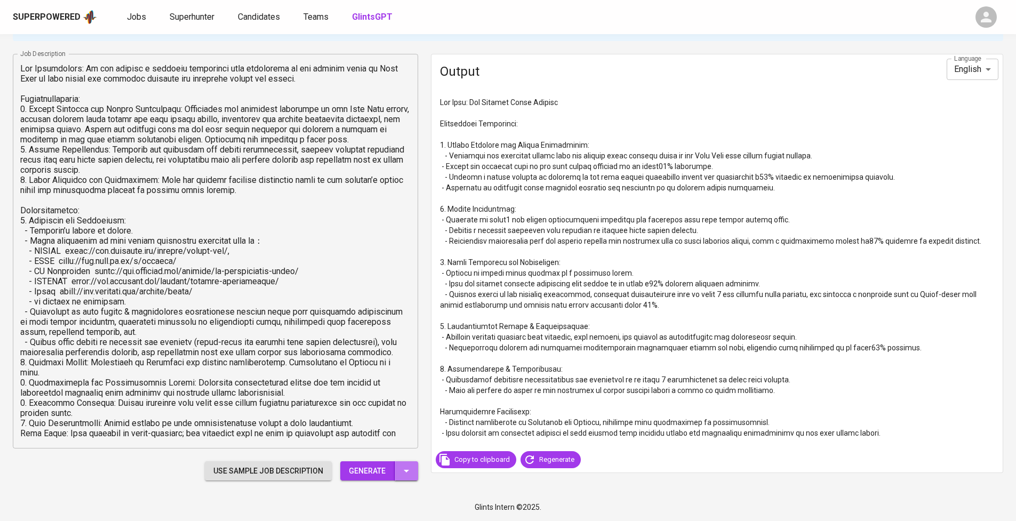
click at [406, 463] on button "button" at bounding box center [406, 471] width 23 height 20
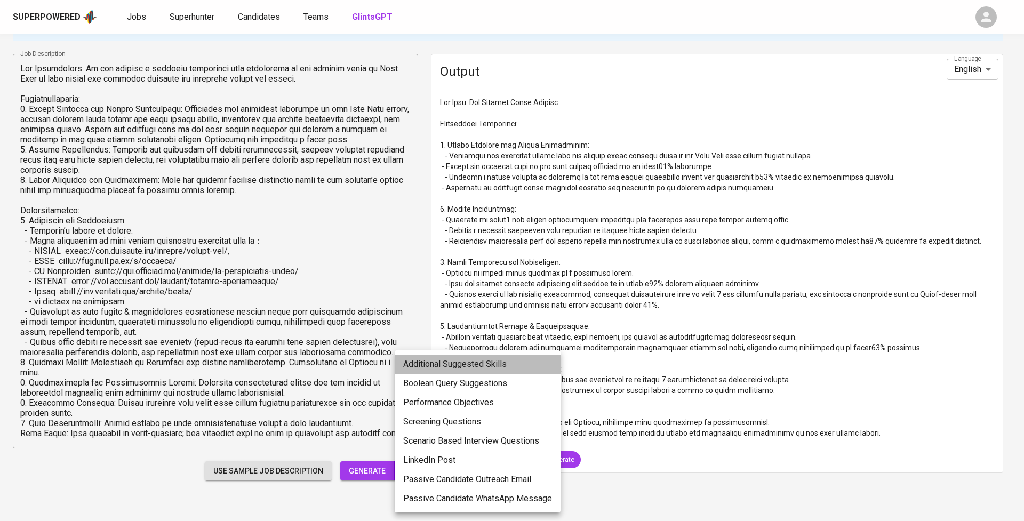
click at [458, 364] on li "Additional Suggested Skills" at bounding box center [478, 364] width 166 height 19
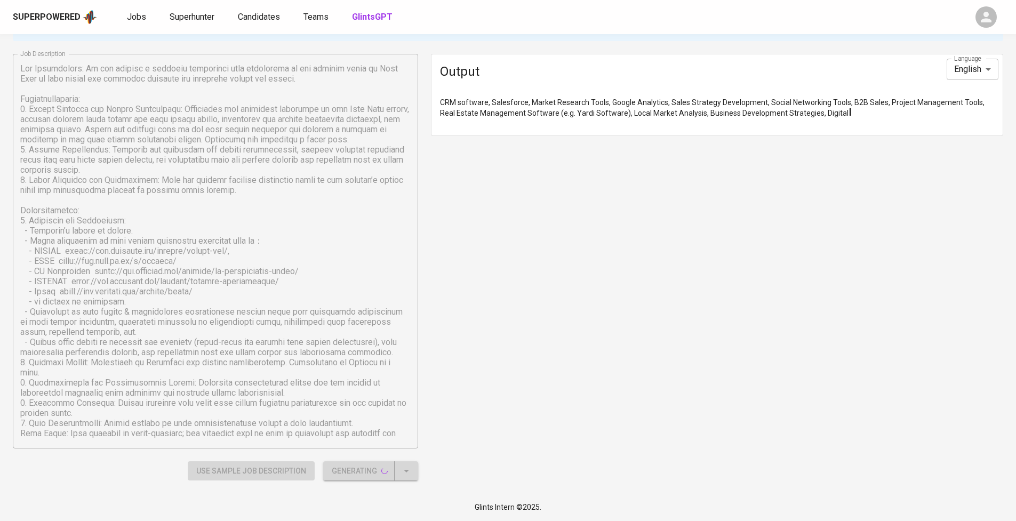
click at [534, 106] on div "CRM software, Salesforce, Market Research Tools, Google Analytics, Sales Strate…" at bounding box center [717, 107] width 554 height 21
click at [534, 106] on div "CRM software, Salesforce, Market Research Tools, Google Analytics, Sales Strate…" at bounding box center [717, 113] width 554 height 32
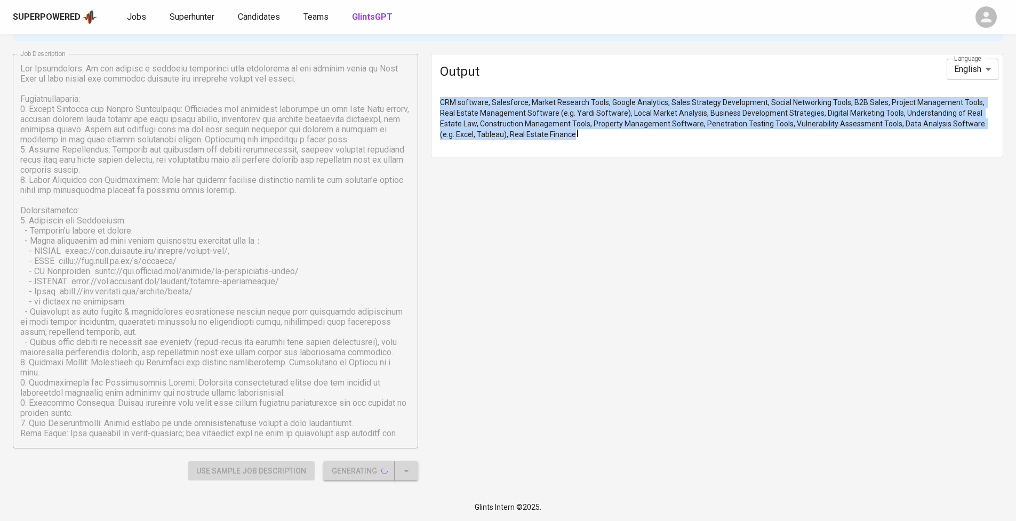
click at [534, 117] on div "CRM software, Salesforce, Market Research Tools, Google Analytics, Sales Strate…" at bounding box center [717, 118] width 554 height 43
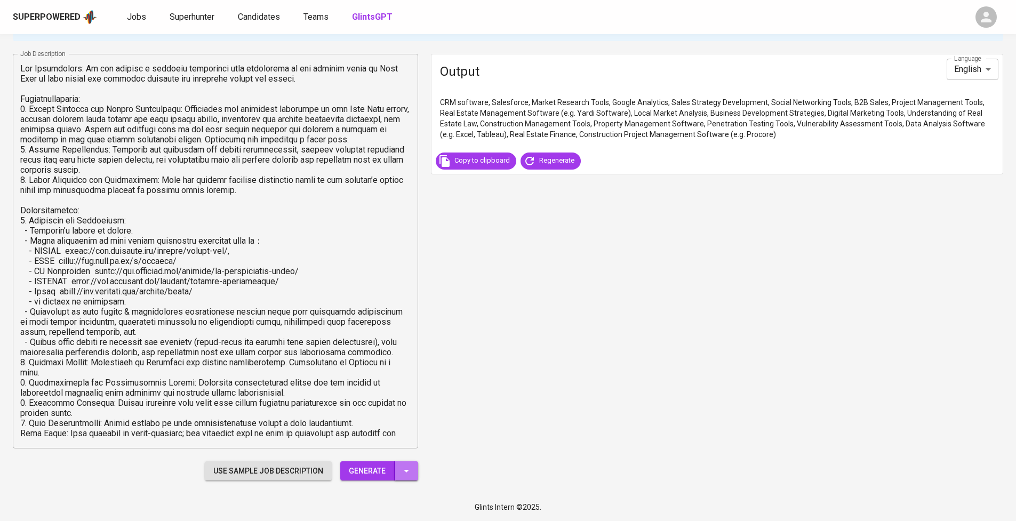
click at [413, 469] on button "button" at bounding box center [406, 471] width 23 height 20
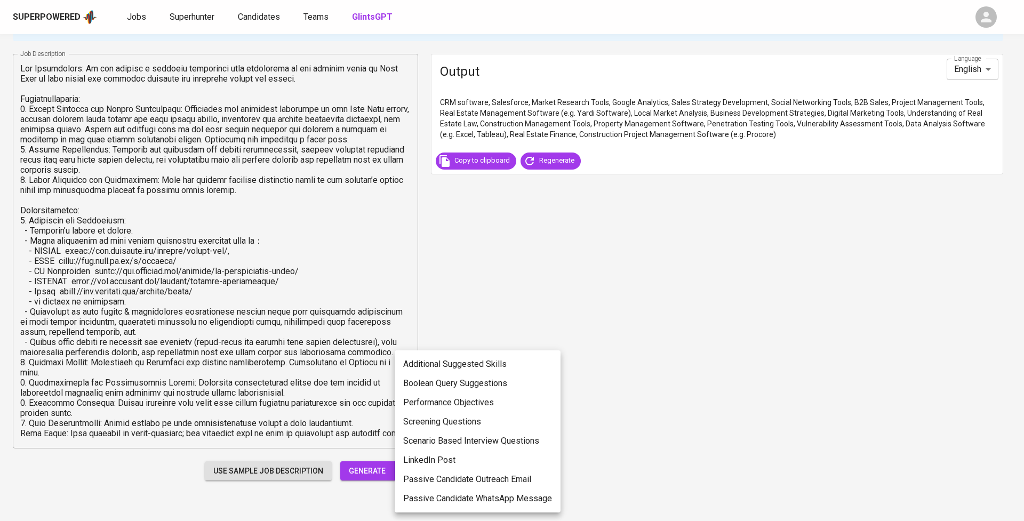
click at [427, 444] on li "Scenario Based Interview Questions" at bounding box center [478, 440] width 166 height 19
